Goal: Task Accomplishment & Management: Use online tool/utility

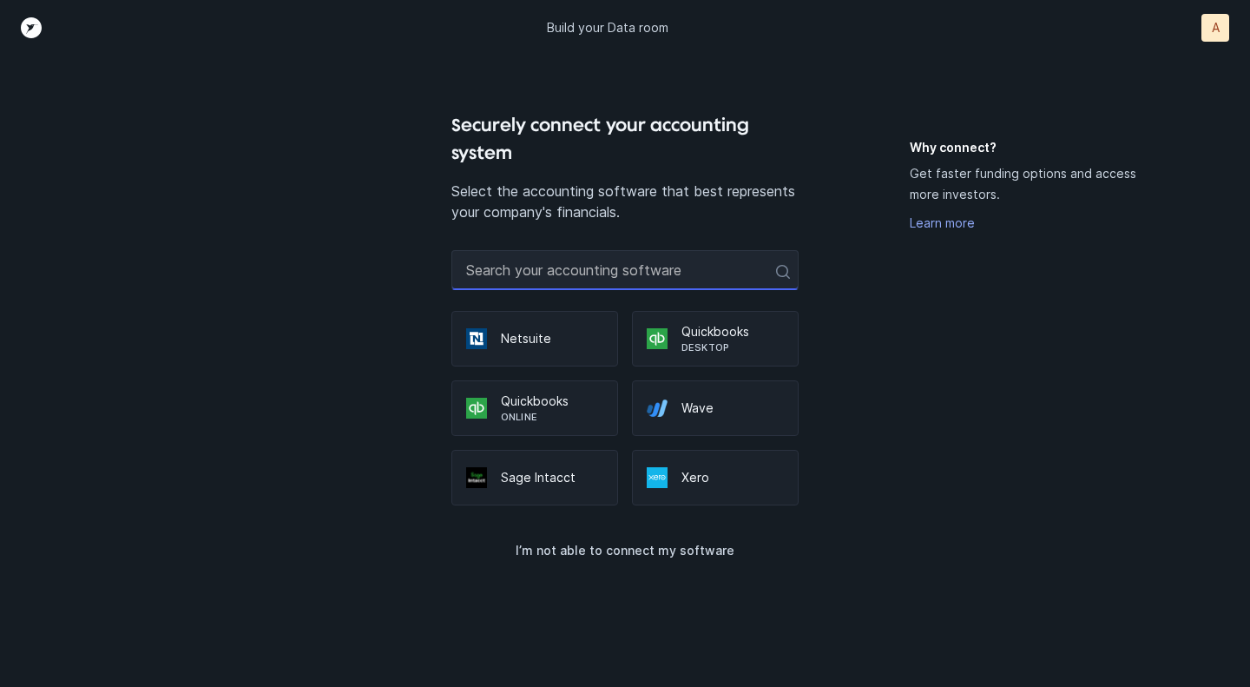
click at [609, 271] on input "text" at bounding box center [624, 270] width 347 height 40
click at [543, 477] on p "Sage Intacct" at bounding box center [552, 477] width 102 height 17
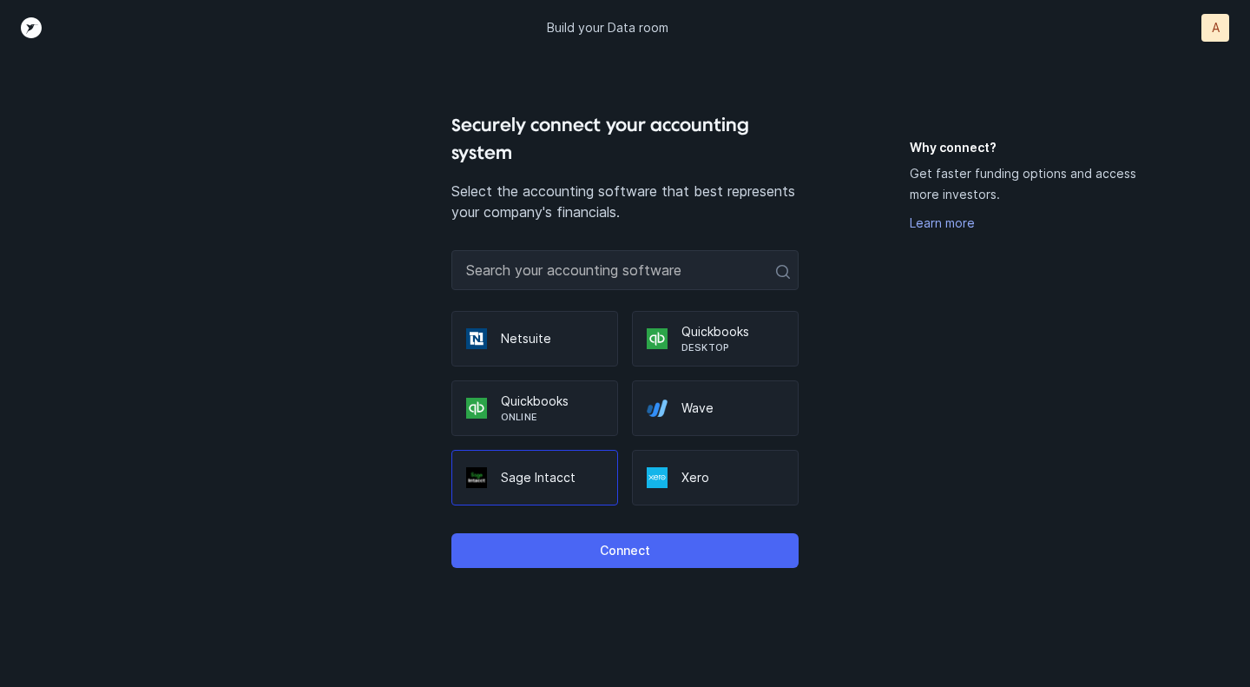
click at [647, 544] on p "Connect" at bounding box center [625, 550] width 50 height 21
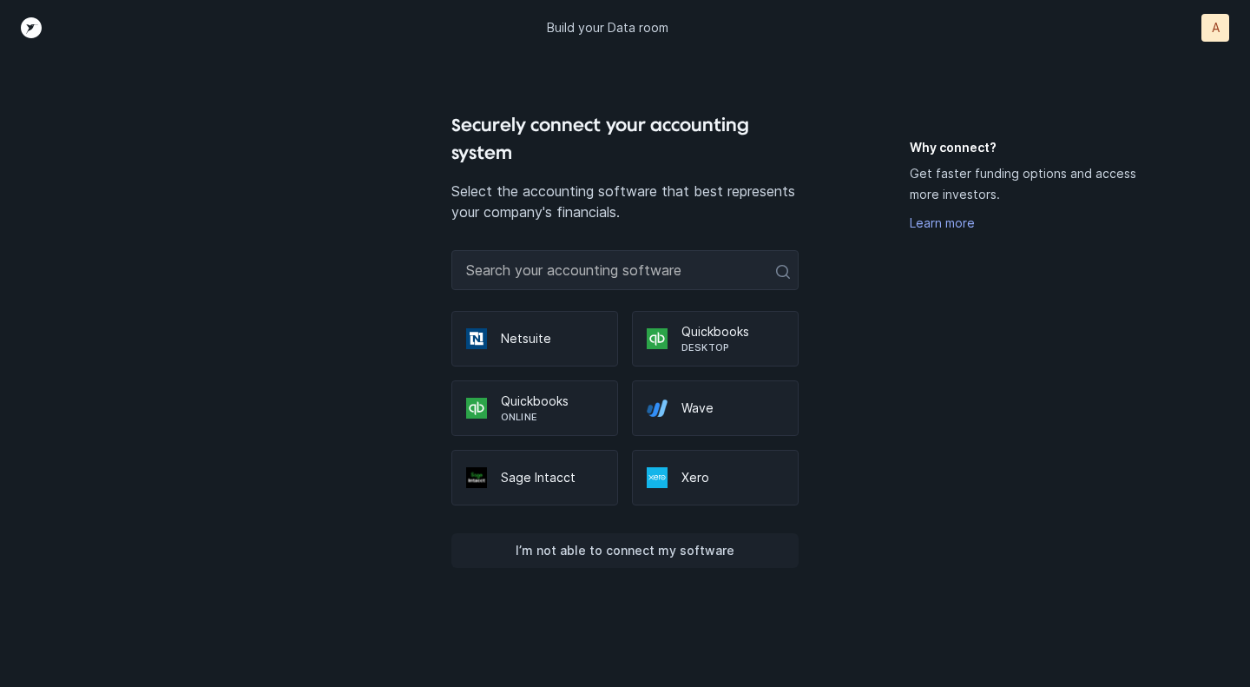
click at [611, 547] on p "I’m not able to connect my software" at bounding box center [625, 550] width 219 height 21
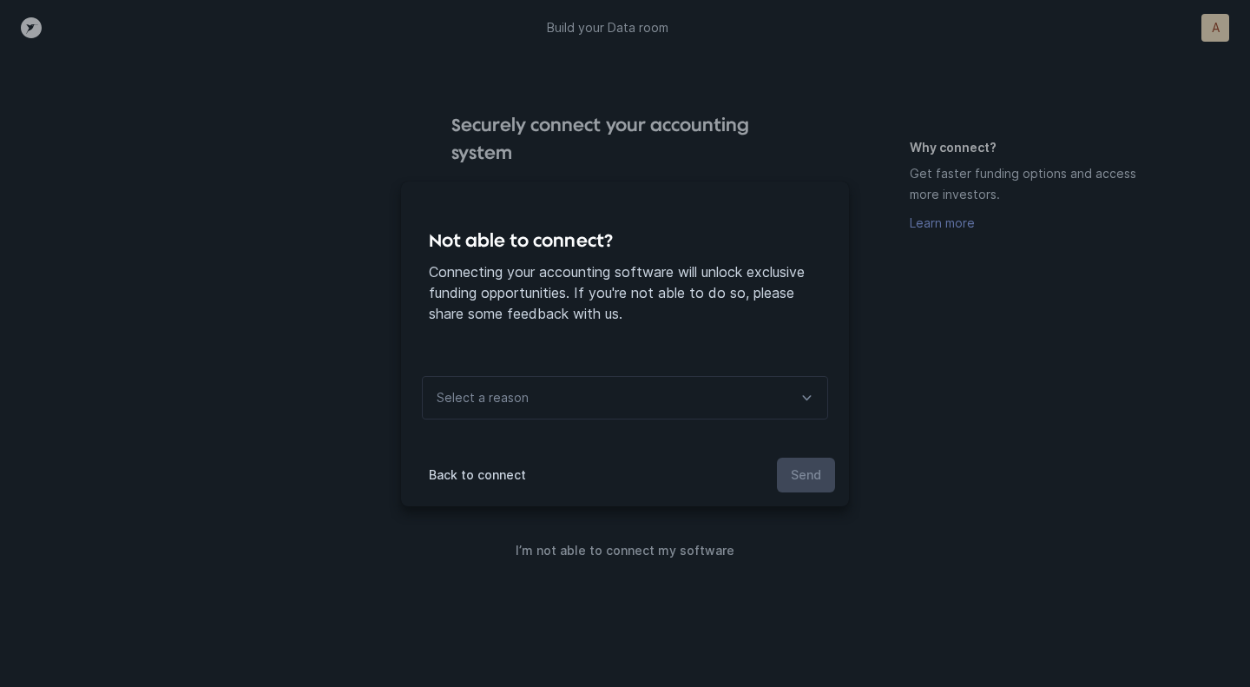
click at [497, 398] on p "Select a reason" at bounding box center [483, 397] width 92 height 21
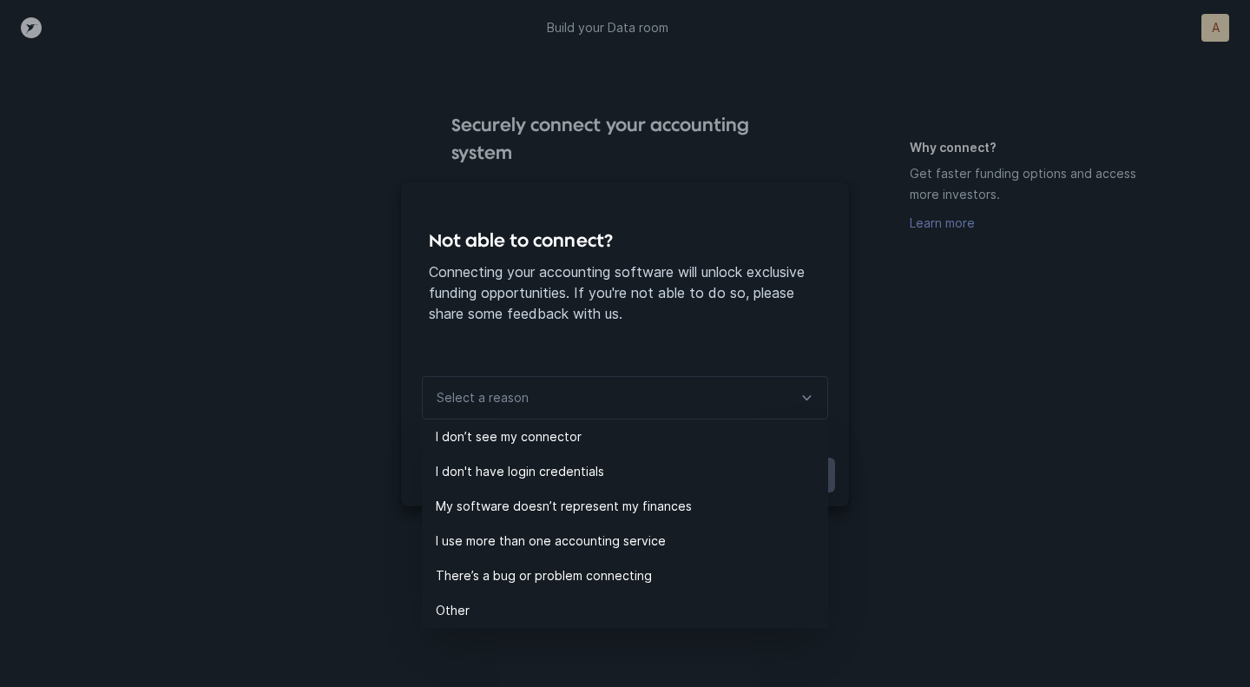
click at [329, 385] on div "Not able to connect? Connecting your accounting software will unlock exclusive …" at bounding box center [625, 343] width 1250 height 687
